Goal: Entertainment & Leisure: Consume media (video, audio)

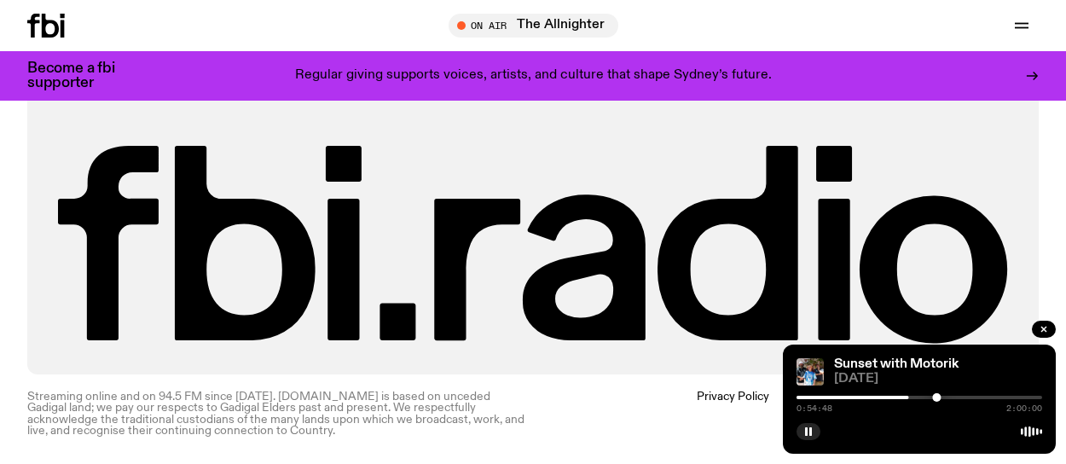
scroll to position [7827, 0]
drag, startPoint x: 1039, startPoint y: 264, endPoint x: 1077, endPoint y: 266, distance: 38.5
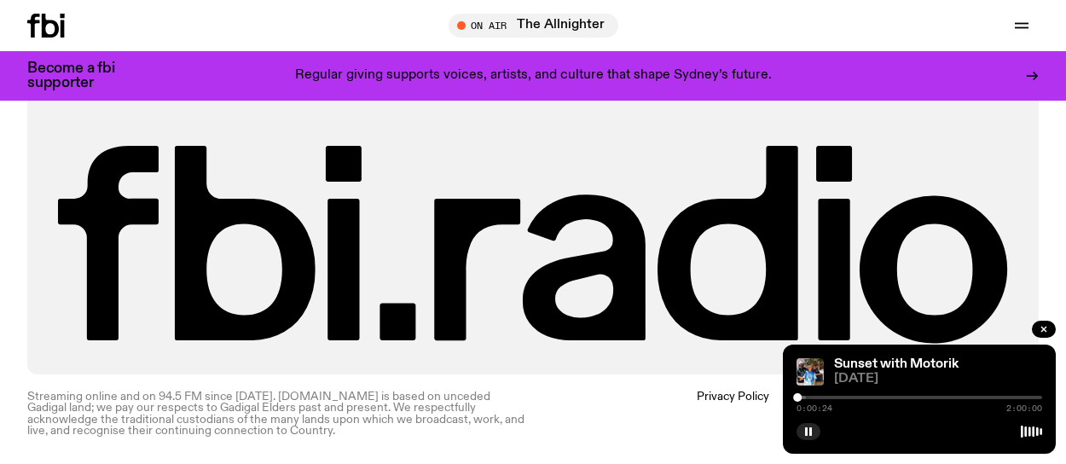
click at [798, 396] on div at bounding box center [920, 397] width 246 height 3
click at [826, 396] on div at bounding box center [920, 397] width 246 height 3
click at [856, 396] on div at bounding box center [920, 397] width 246 height 3
click at [869, 392] on div "0:49:06 2:00:00" at bounding box center [920, 402] width 246 height 20
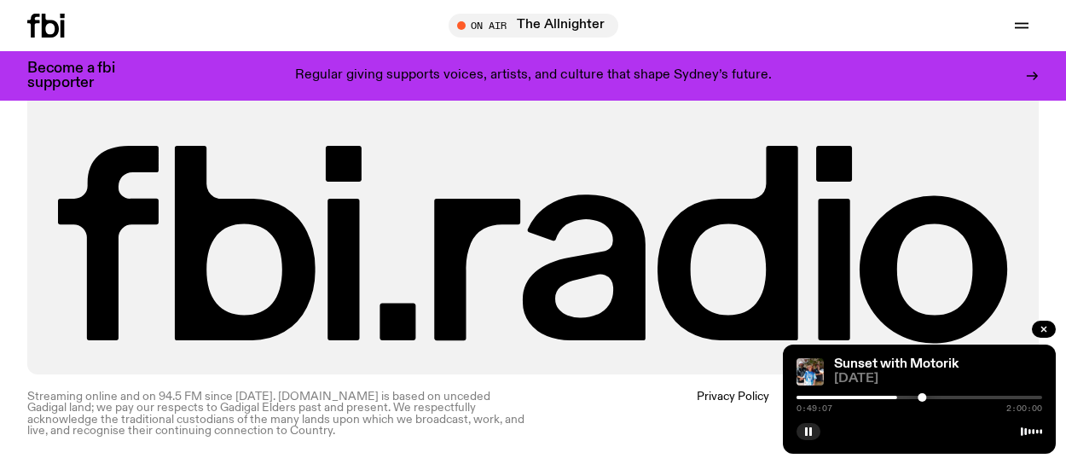
click at [869, 392] on div "0:49:07 2:00:00" at bounding box center [920, 402] width 246 height 20
click at [879, 396] on div at bounding box center [920, 397] width 246 height 3
